Goal: Information Seeking & Learning: Learn about a topic

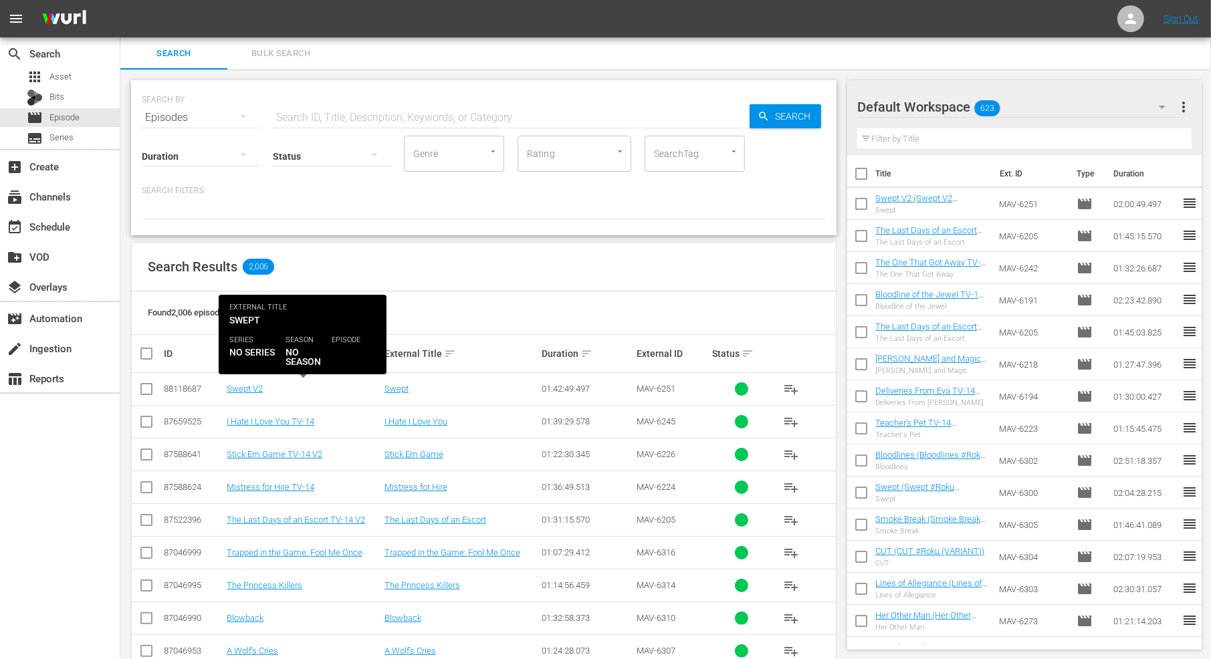
click at [264, 390] on div "Swept V2" at bounding box center [304, 389] width 154 height 10
click at [257, 391] on link "Swept V2" at bounding box center [245, 389] width 36 height 10
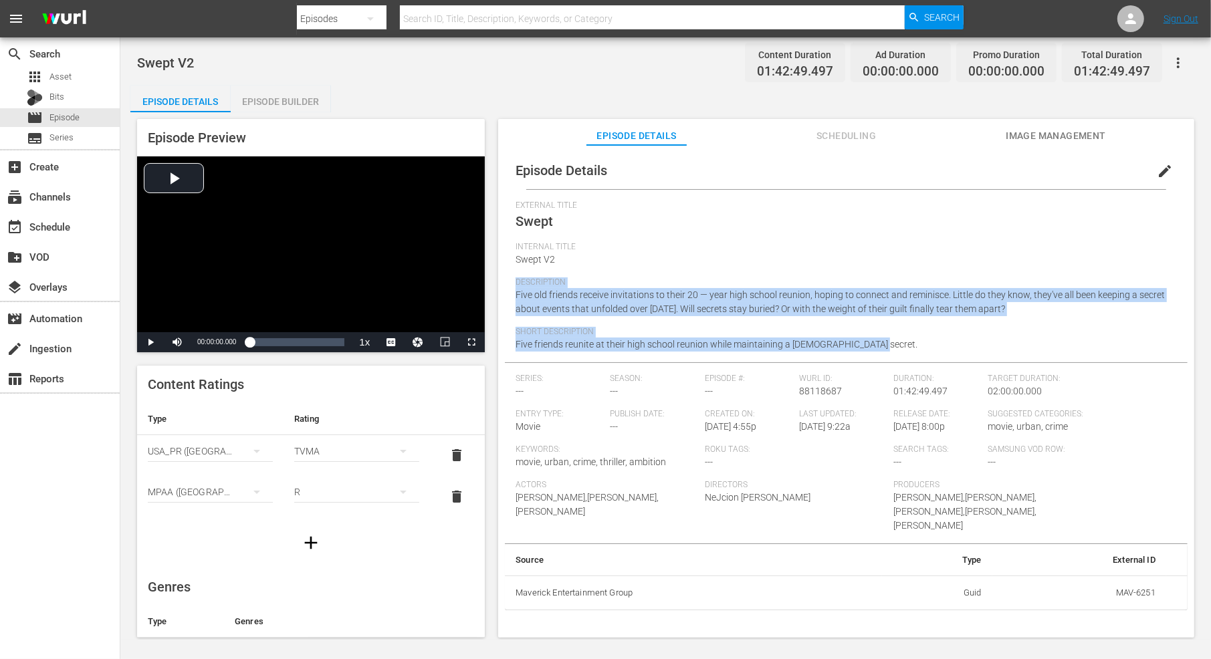
drag, startPoint x: 877, startPoint y: 350, endPoint x: 661, endPoint y: 264, distance: 232.4
click at [661, 264] on div "External Title Swept Internal Title Swept V2 Description Five old friends recei…" at bounding box center [846, 282] width 661 height 162
click at [661, 264] on div "Internal Title Swept V2" at bounding box center [846, 259] width 661 height 35
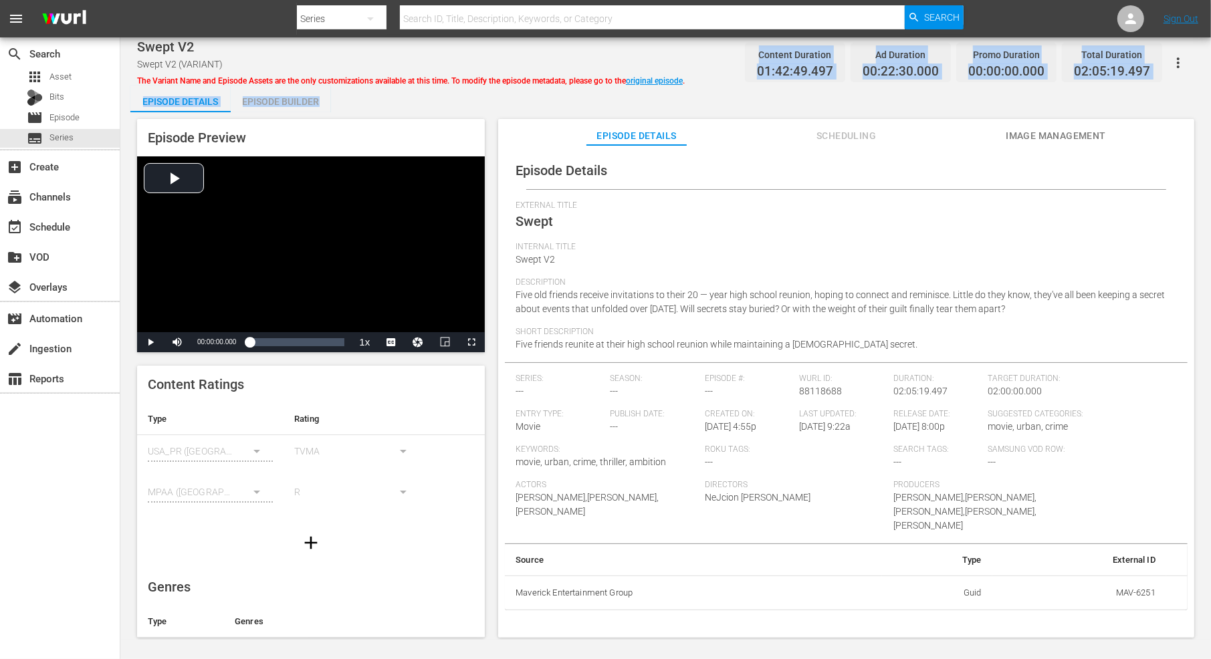
drag, startPoint x: 760, startPoint y: 52, endPoint x: 1164, endPoint y: 101, distance: 406.2
click at [1164, 101] on div "Swept V2 Swept V2 (VARIANT) The Variant Name and Episode Assets are the only cu…" at bounding box center [665, 338] width 1091 height 603
click at [1164, 101] on div "Episode Details Episode Builder Episode Preview Video Player is loading. Play V…" at bounding box center [665, 367] width 1071 height 563
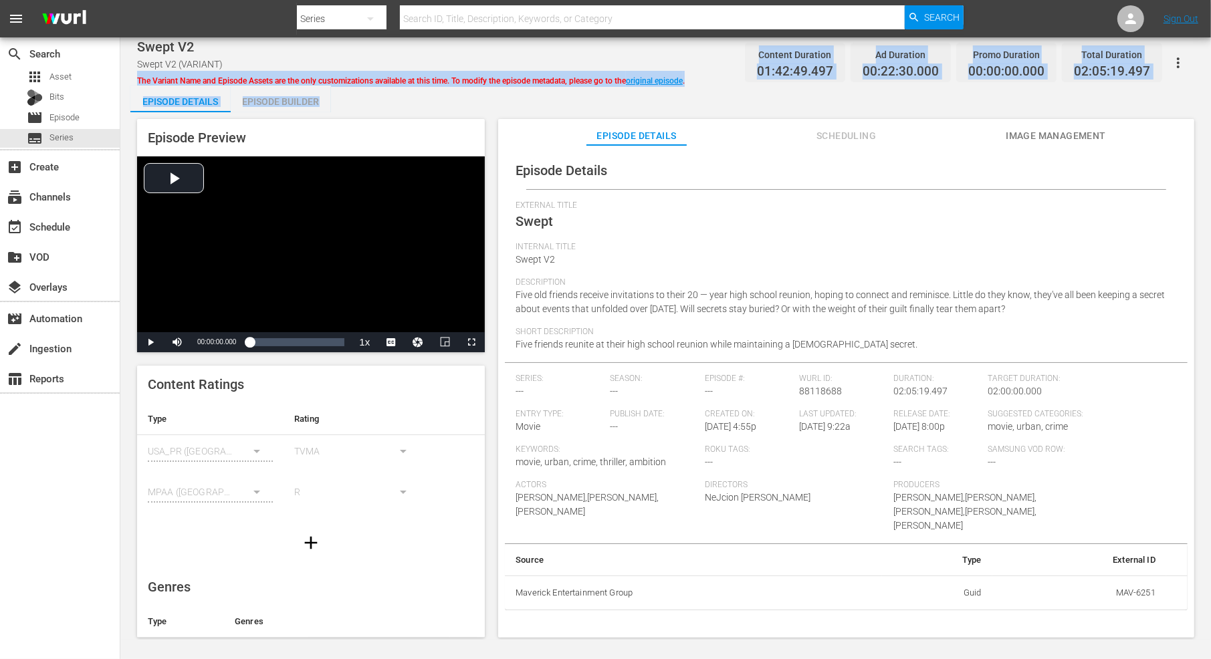
drag, startPoint x: 1136, startPoint y: 104, endPoint x: 594, endPoint y: 75, distance: 543.2
click at [572, 73] on div "Swept V2 Swept V2 (VARIANT) The Variant Name and Episode Assets are the only cu…" at bounding box center [665, 338] width 1091 height 603
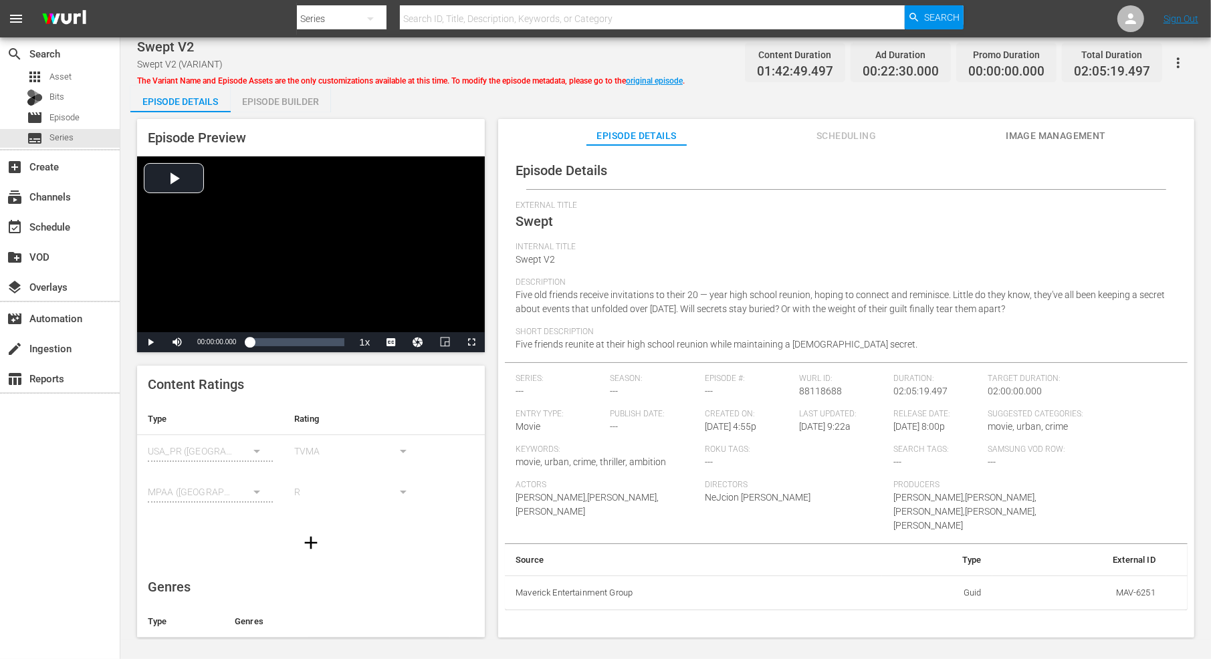
click at [877, 112] on div "Episode Preview Video Player is loading. Play Video Play Mute Current Time 00:0…" at bounding box center [665, 380] width 1071 height 536
